Goal: Navigation & Orientation: Find specific page/section

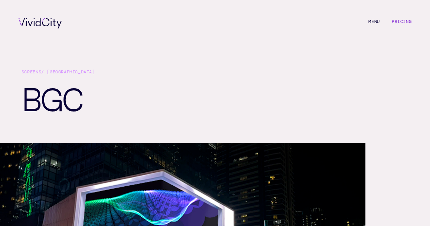
scroll to position [0, 0]
click at [405, 18] on li "Pricing" at bounding box center [402, 23] width 20 height 10
click at [403, 20] on link "Pricing" at bounding box center [402, 22] width 20 height 6
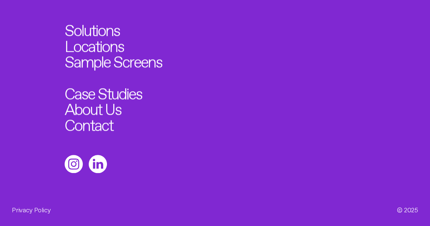
scroll to position [960, 0]
click at [113, 93] on link "Case Studies" at bounding box center [107, 91] width 85 height 17
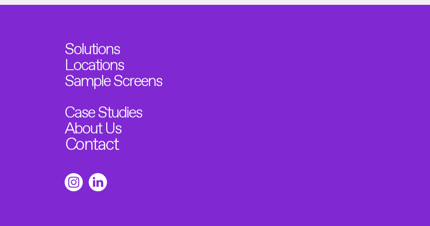
scroll to position [689, 0]
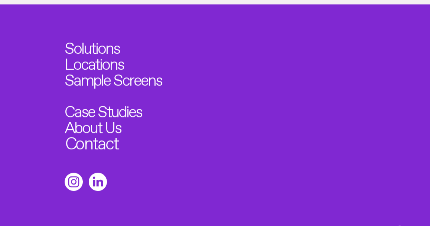
click at [104, 132] on link "Contact" at bounding box center [91, 140] width 53 height 17
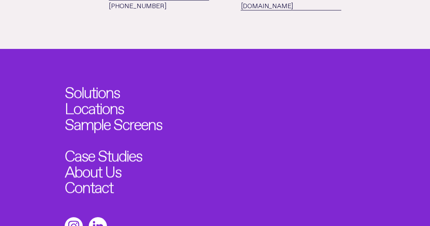
scroll to position [656, 0]
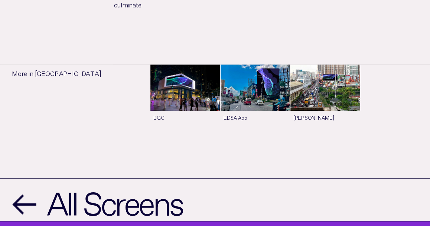
scroll to position [410, 0]
